Goal: Task Accomplishment & Management: Use online tool/utility

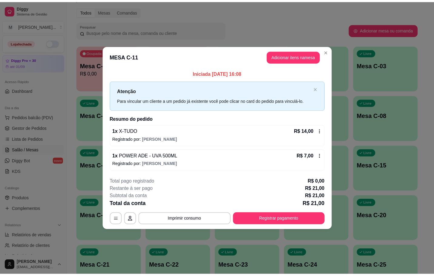
scroll to position [115, 0]
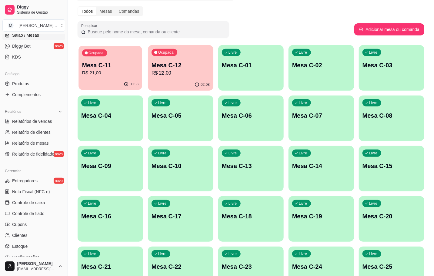
click at [118, 65] on p "Mesa C-11" at bounding box center [110, 65] width 56 height 8
click at [131, 65] on p "Mesa C-11" at bounding box center [110, 65] width 58 height 8
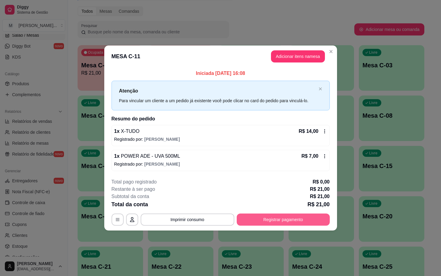
click at [255, 214] on button "Registrar pagamento" at bounding box center [283, 219] width 93 height 12
click at [280, 226] on footer "**********" at bounding box center [220, 201] width 233 height 57
click at [280, 224] on button "Registrar pagamento" at bounding box center [283, 219] width 90 height 12
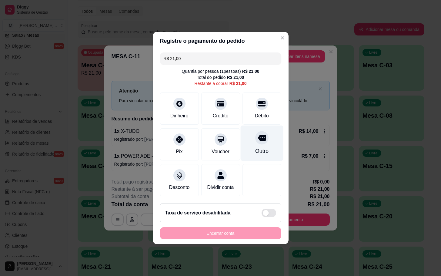
click at [256, 156] on div "Outro" at bounding box center [261, 143] width 43 height 35
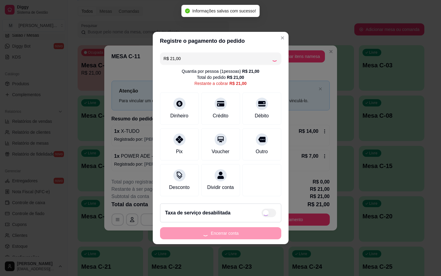
type input "R$ 0,00"
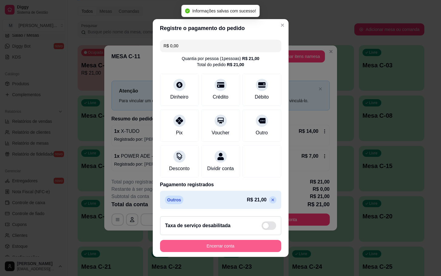
click at [240, 250] on button "Encerrar conta" at bounding box center [220, 246] width 121 height 12
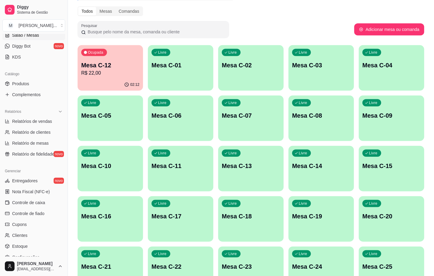
click at [80, 49] on div "Ocupada Mesa C-12 R$ 22,00" at bounding box center [110, 62] width 65 height 34
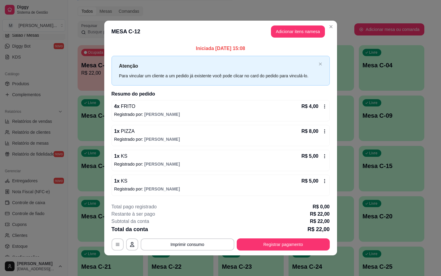
click at [272, 255] on footer "**********" at bounding box center [220, 226] width 233 height 57
click at [265, 251] on footer "**********" at bounding box center [220, 226] width 233 height 57
click at [264, 249] on button "Registrar pagamento" at bounding box center [283, 244] width 93 height 12
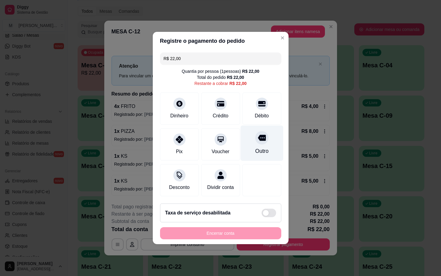
click at [246, 141] on div "Outro" at bounding box center [261, 143] width 43 height 35
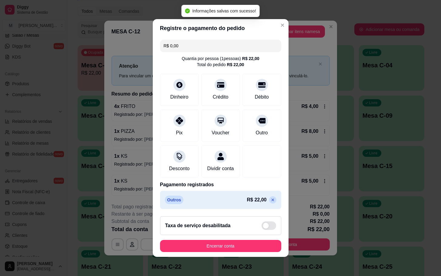
type input "R$ 0,00"
click at [248, 248] on button "Encerrar conta" at bounding box center [220, 246] width 121 height 12
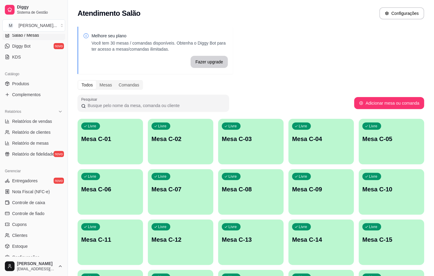
scroll to position [0, 0]
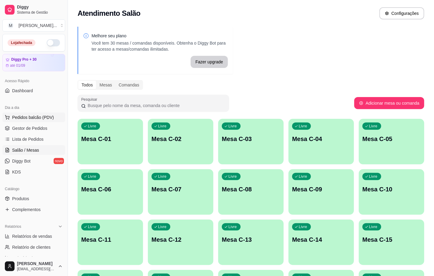
click at [33, 121] on button "Pedidos balcão (PDV)" at bounding box center [33, 117] width 63 height 10
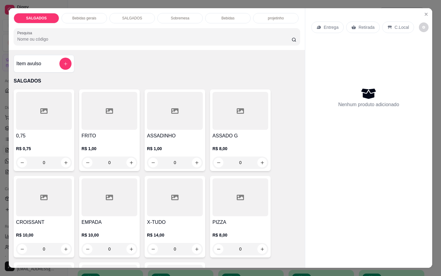
click at [2, 126] on div "SALGADOS Bebidas gerais SALGADOS Sobremesa Bebidas projetinho Pesquisa Item avu…" at bounding box center [220, 138] width 441 height 276
click at [425, 13] on icon "Close" at bounding box center [426, 14] width 2 height 2
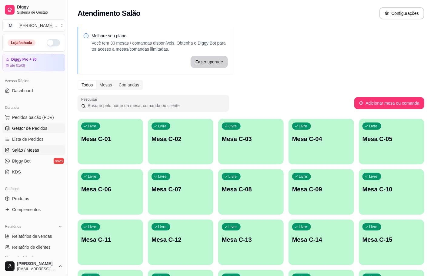
click at [22, 126] on span "Gestor de Pedidos" at bounding box center [29, 128] width 35 height 6
